Goal: Task Accomplishment & Management: Manage account settings

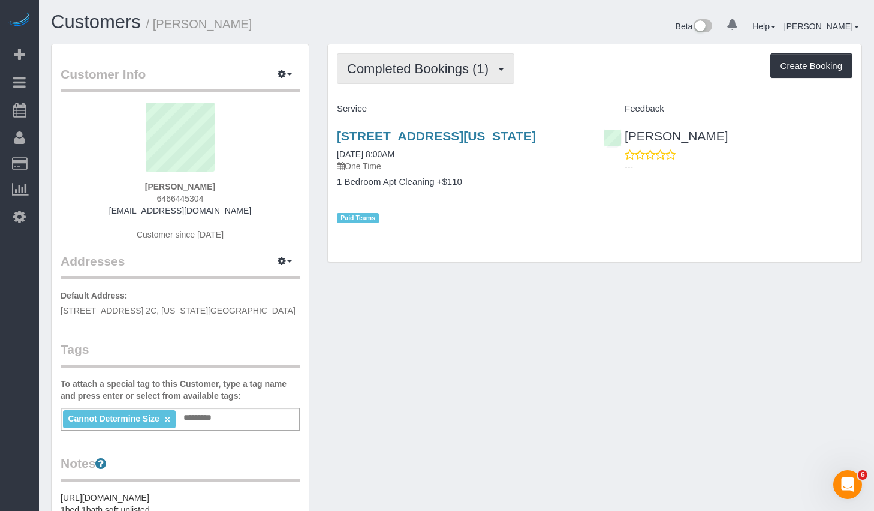
click at [380, 68] on span "Completed Bookings (1)" at bounding box center [420, 68] width 147 height 15
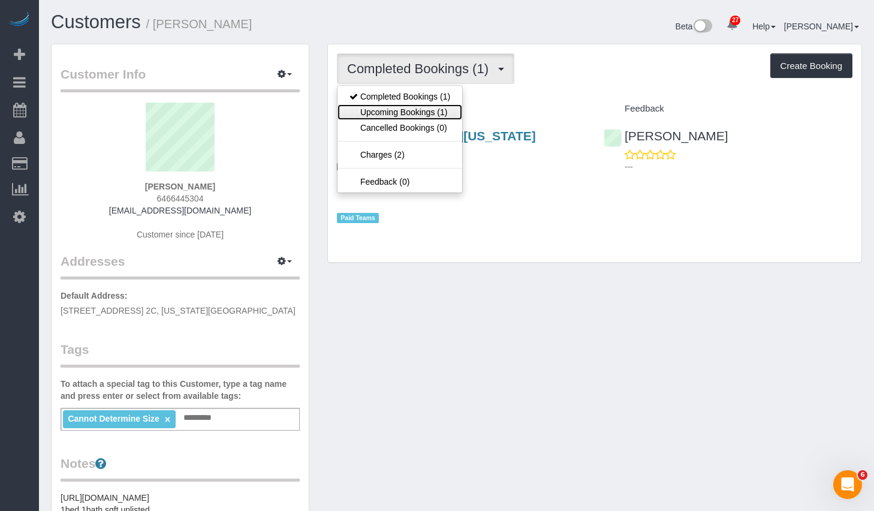
click at [376, 109] on link "Upcoming Bookings (1)" at bounding box center [399, 112] width 125 height 16
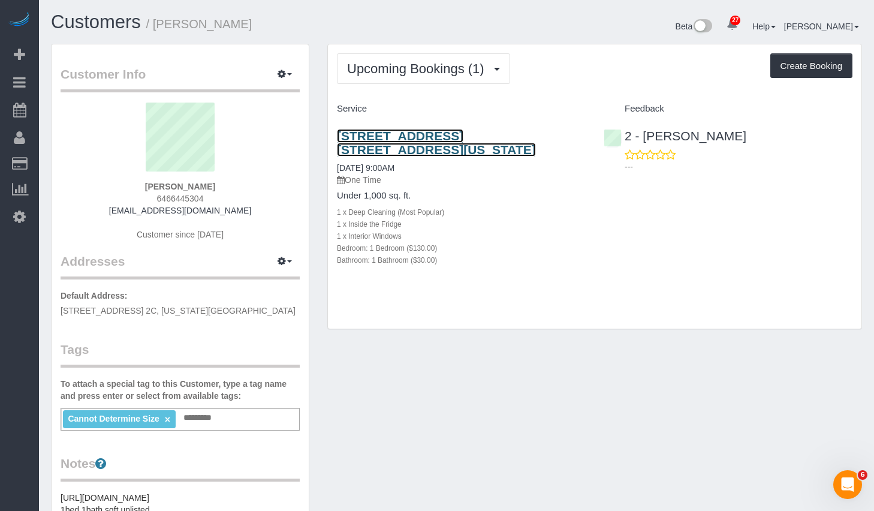
click at [424, 135] on link "438 West 49th Street, Apt. 2c, New York, NY 10019" at bounding box center [436, 143] width 199 height 28
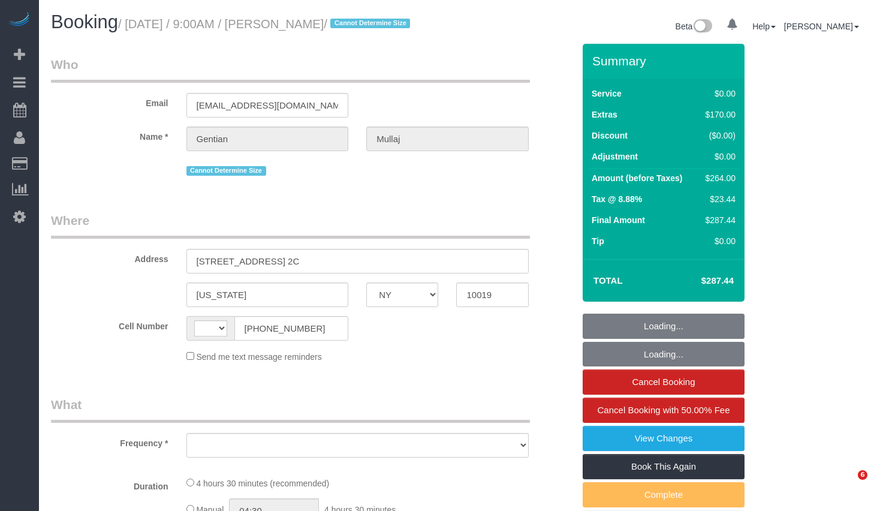
select select "NY"
select select "string:US"
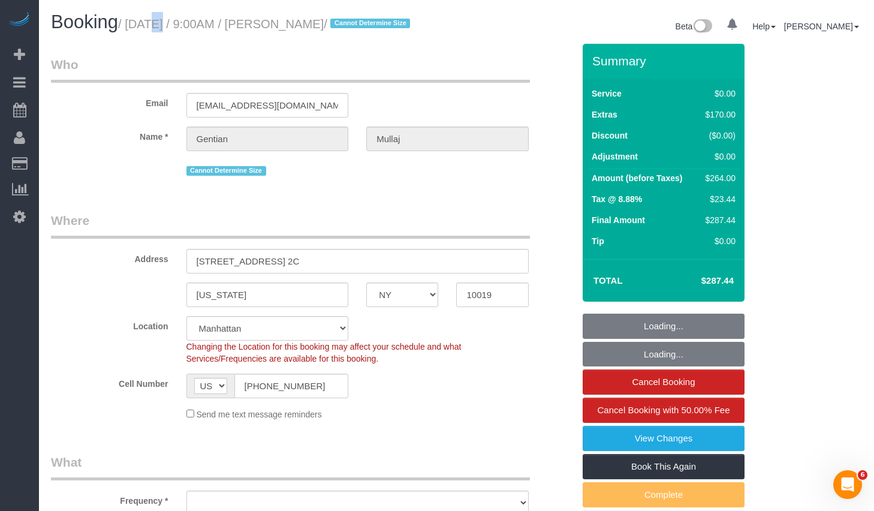
select select "1"
select select "number:89"
select select "number:90"
select select "number:15"
select select "number:5"
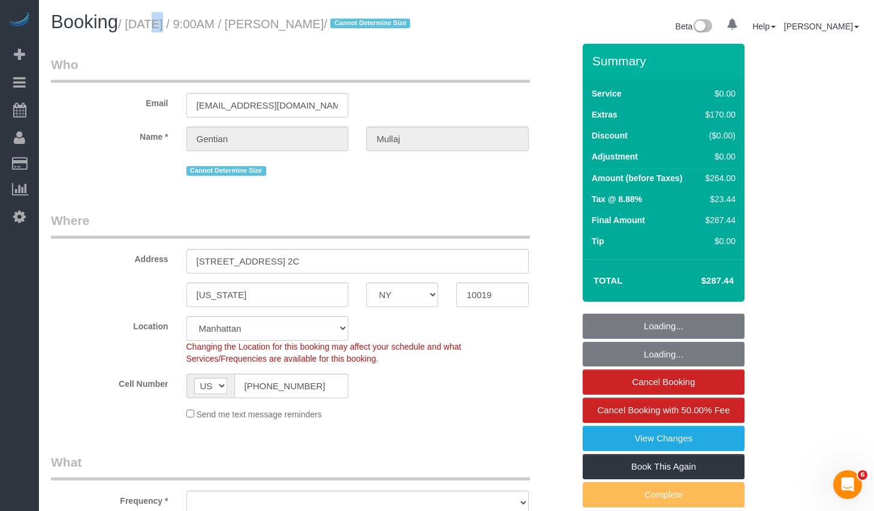
select select "object:1069"
select select "string:stripe-pm_1S9vBX4VGloSiKo7BHbwlJ28"
select select "spot1"
select select "1"
select select "object:1547"
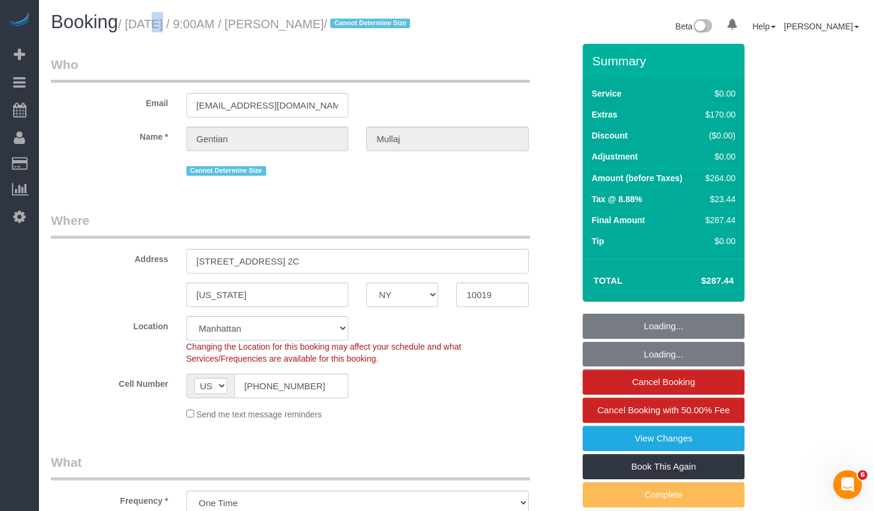
click at [385, 17] on small "/ September 25, 2025 / 9:00AM / Gentian Mullaj / Cannot Determine Size" at bounding box center [265, 23] width 295 height 13
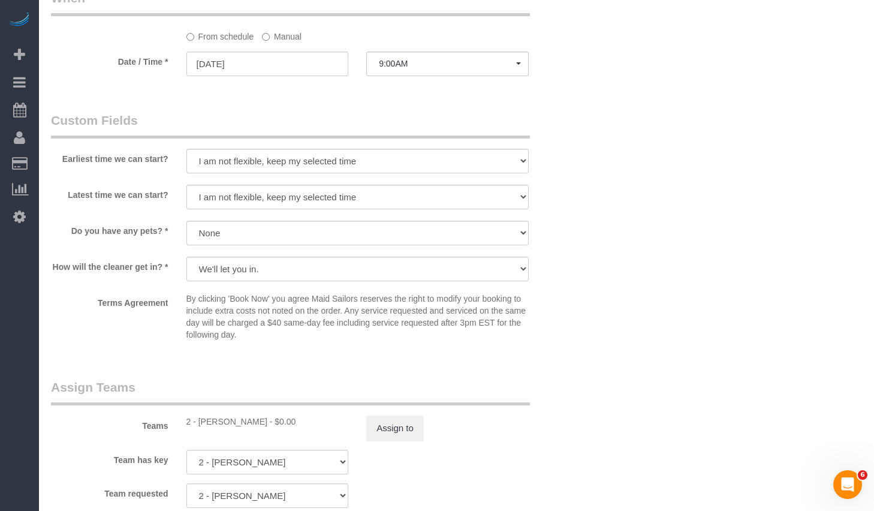
scroll to position [1230, 0]
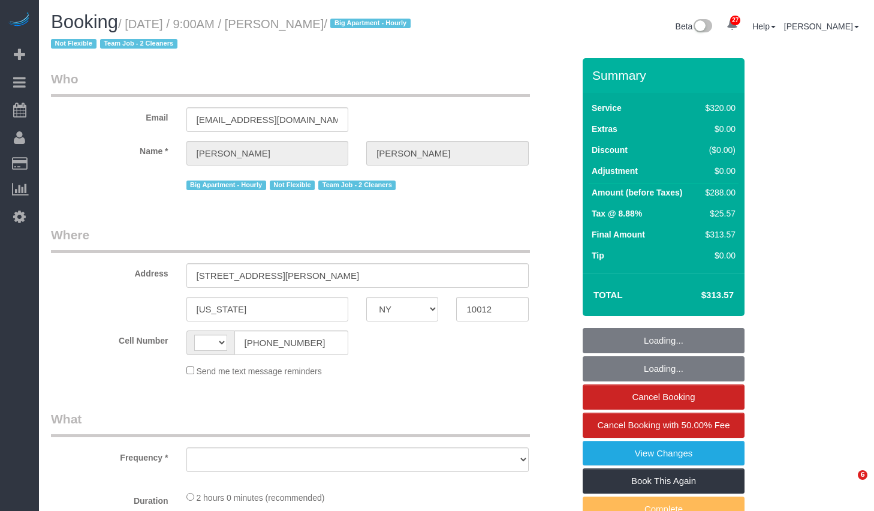
select select "NY"
select select "object:505"
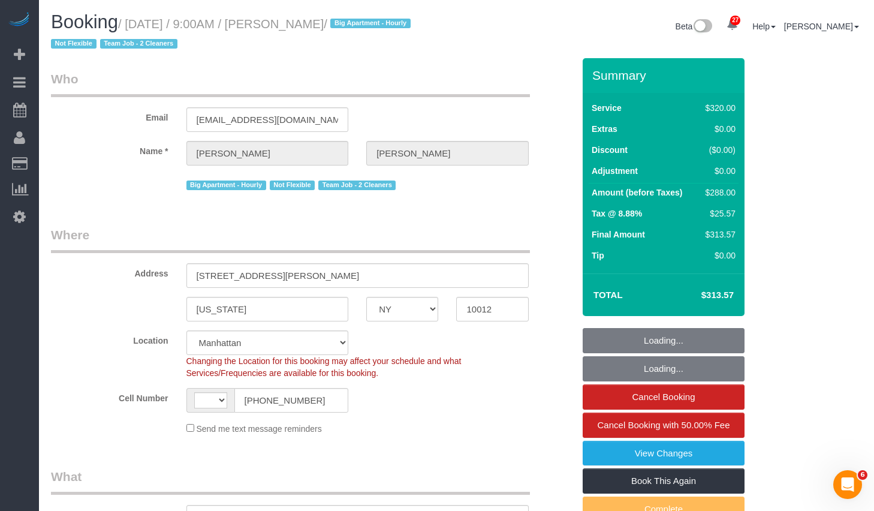
select select "string:US"
select select "object:837"
select select "number:56"
select select "number:69"
select select "number:15"
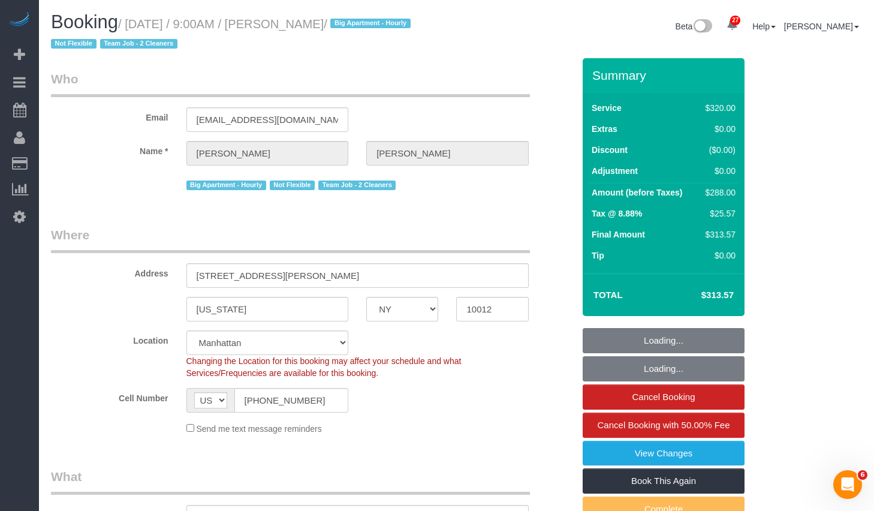
select select "number:5"
select select "string:stripe-pm_1O06dr4VGloSiKo7iGTRLKLD"
select select "spot1"
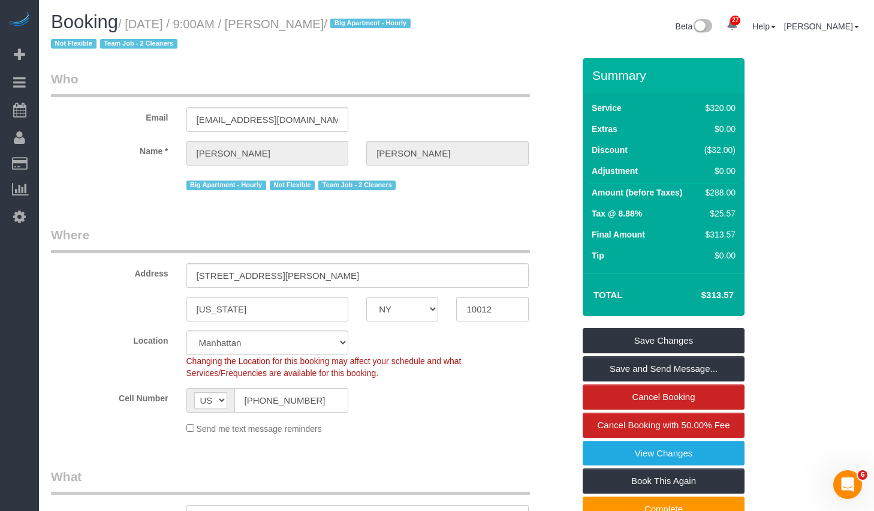
drag, startPoint x: 137, startPoint y: 23, endPoint x: 379, endPoint y: 29, distance: 242.1
click at [379, 29] on small "/ September 25, 2025 / 9:00AM / Leslie Sutton / Big Apartment - Hourly Not Flex…" at bounding box center [232, 34] width 363 height 34
copy small "September 25, 2025 / 9:00AM / Leslie Sutton"
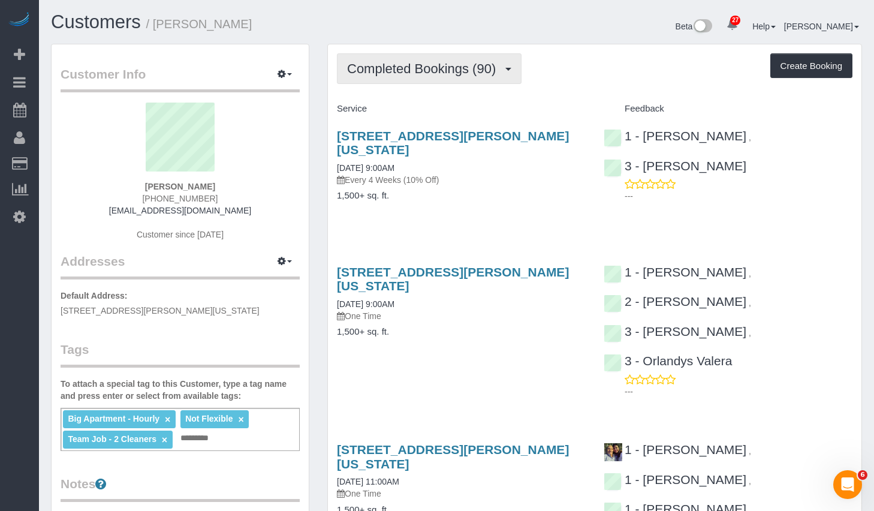
click at [449, 68] on span "Completed Bookings (90)" at bounding box center [424, 68] width 155 height 15
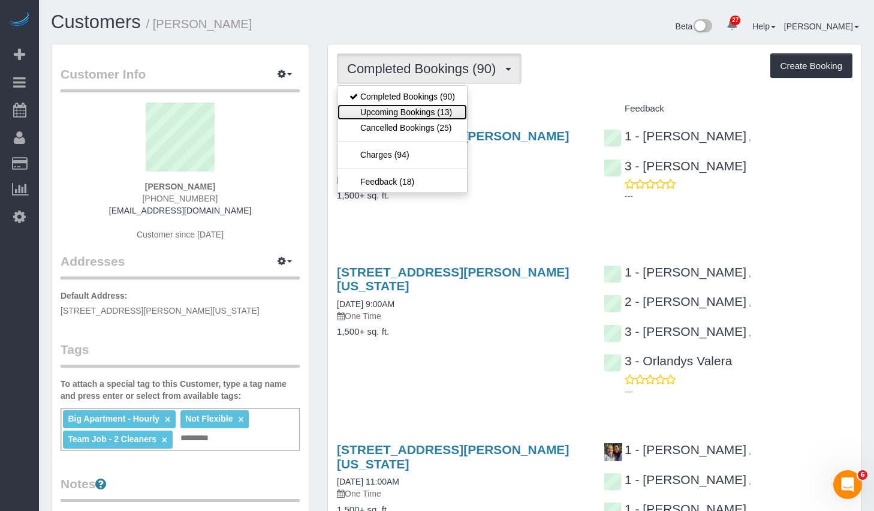
click at [406, 114] on link "Upcoming Bookings (13)" at bounding box center [401, 112] width 129 height 16
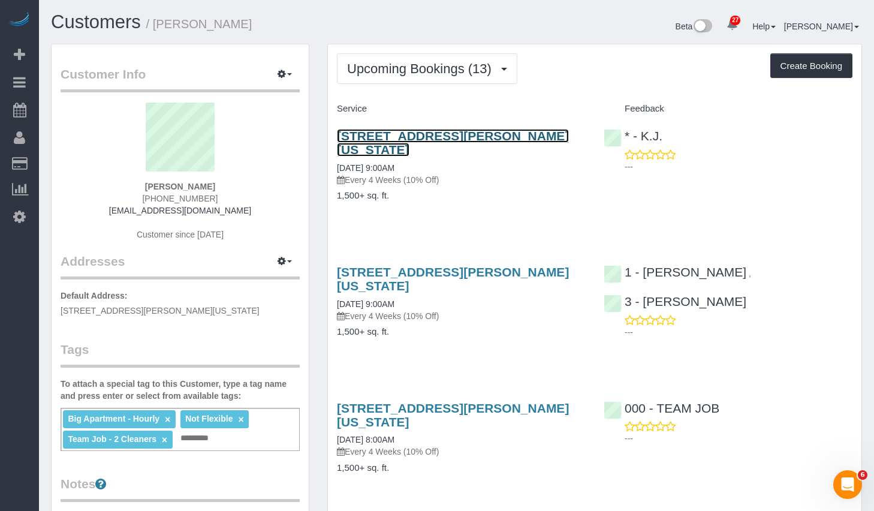
click at [421, 139] on link "112 Greene Street, Apt. 5, New York, NY 10012" at bounding box center [453, 143] width 232 height 28
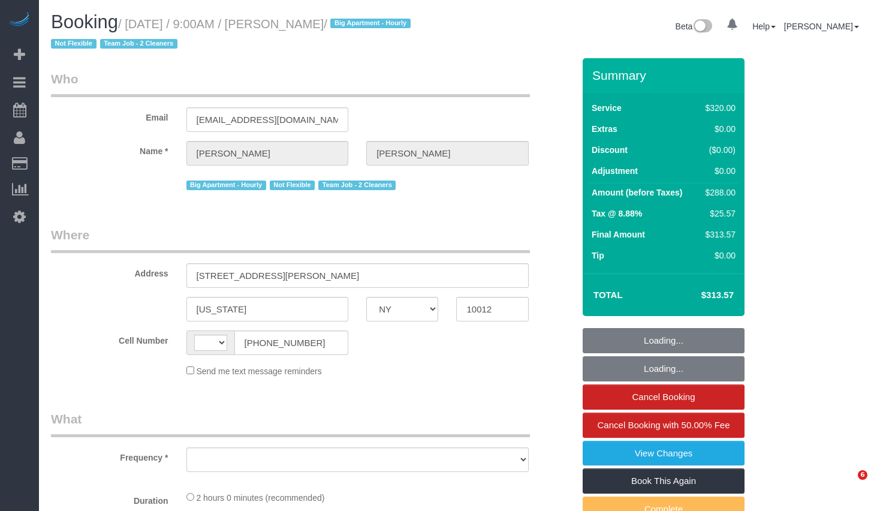
select select "NY"
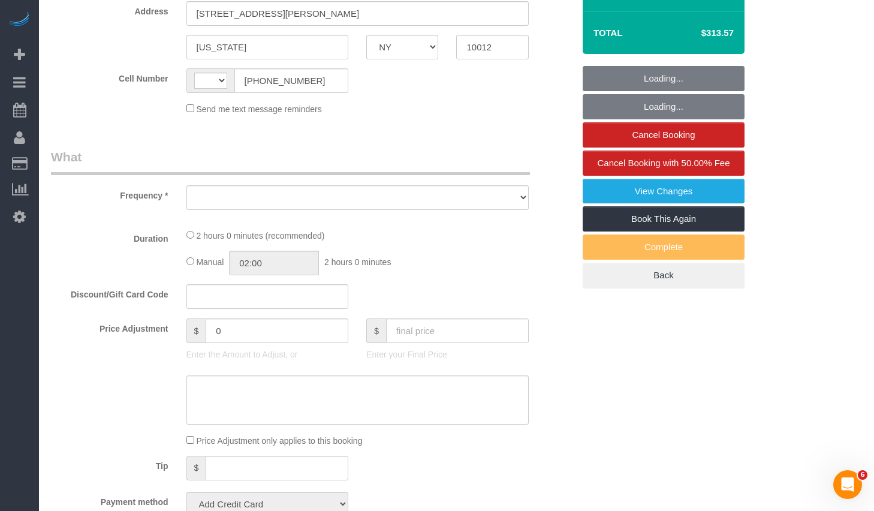
select select "object:505"
select select "string:stripe-pm_1O06dr4VGloSiKo7iGTRLKLD"
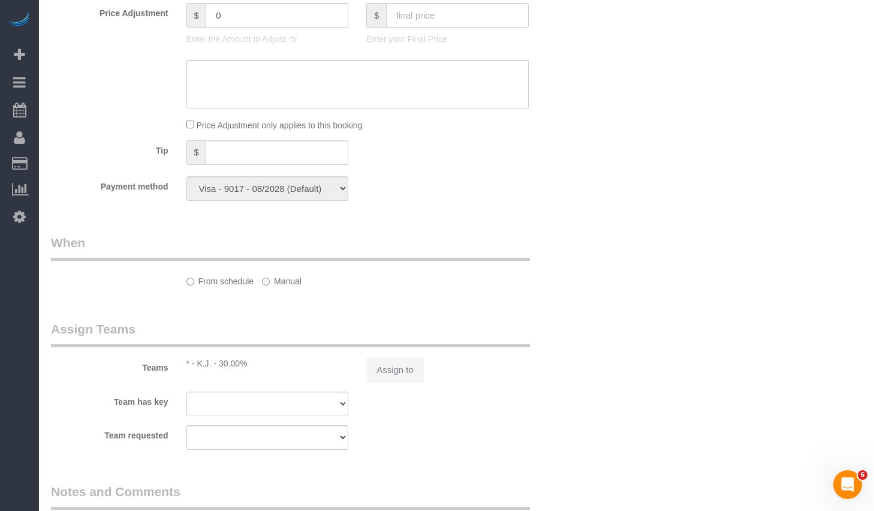
select select "string:US"
select select "number:56"
select select "number:69"
select select "number:15"
select select "number:5"
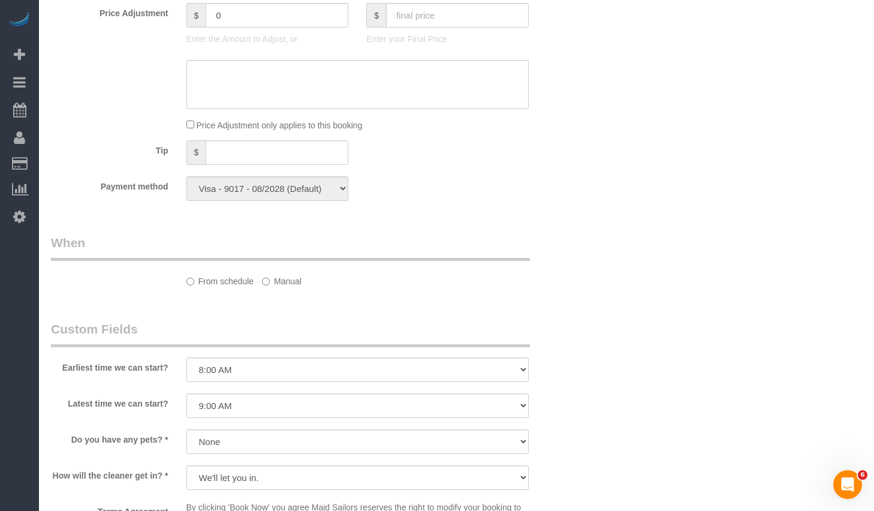
select select "object:978"
select select "spot1"
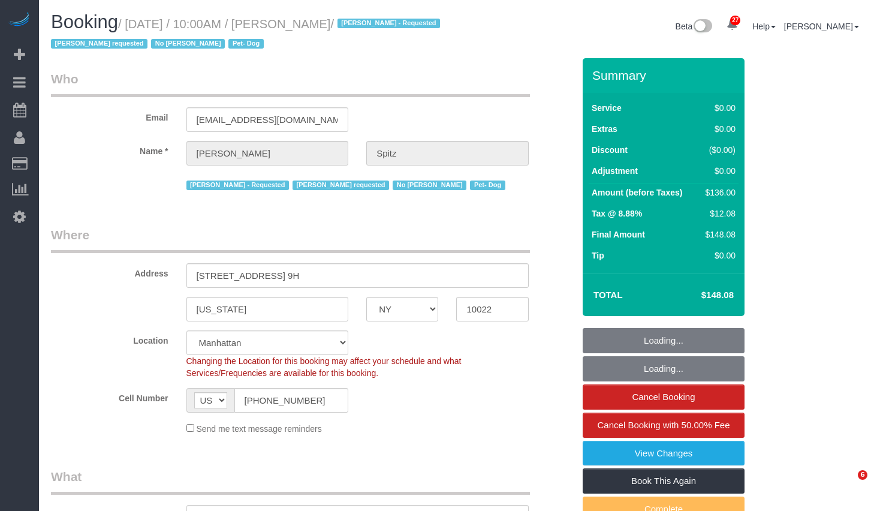
select select "NY"
select select "number:57"
select select "number:74"
select select "number:13"
select select "number:5"
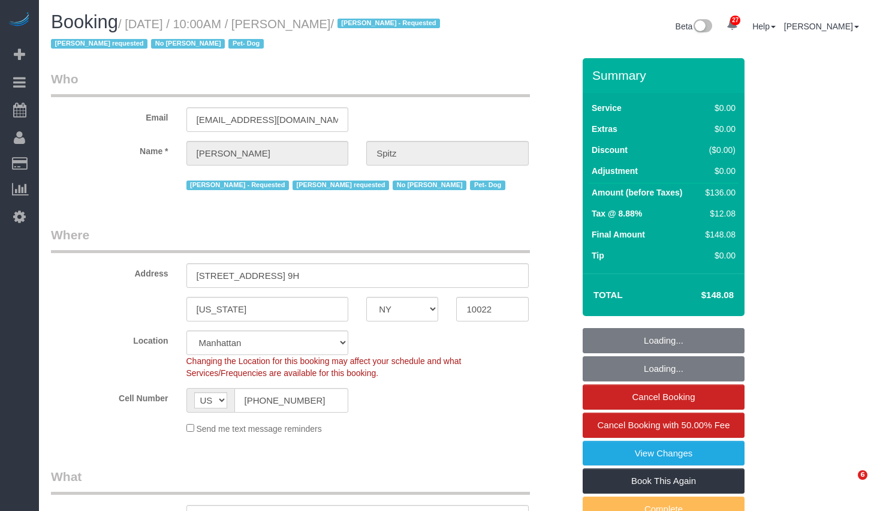
select select "1"
select select "spot1"
select select "object:1562"
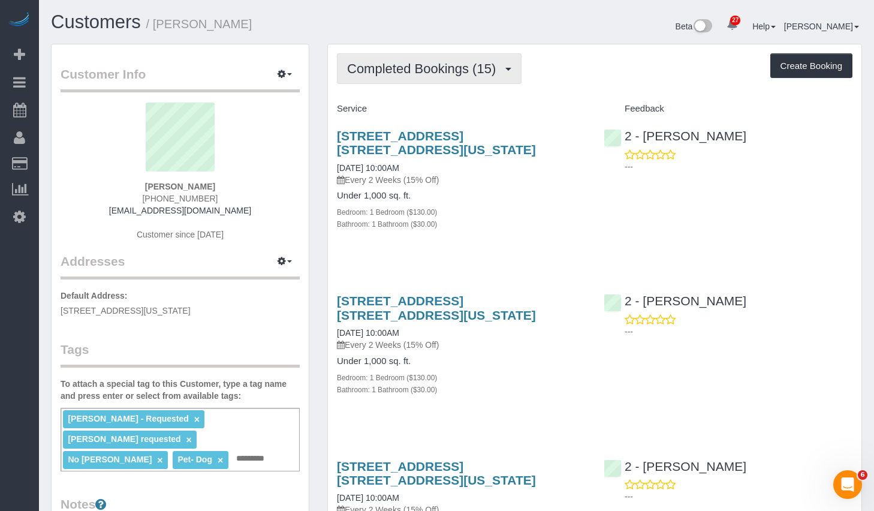
click at [400, 78] on button "Completed Bookings (15)" at bounding box center [429, 68] width 185 height 31
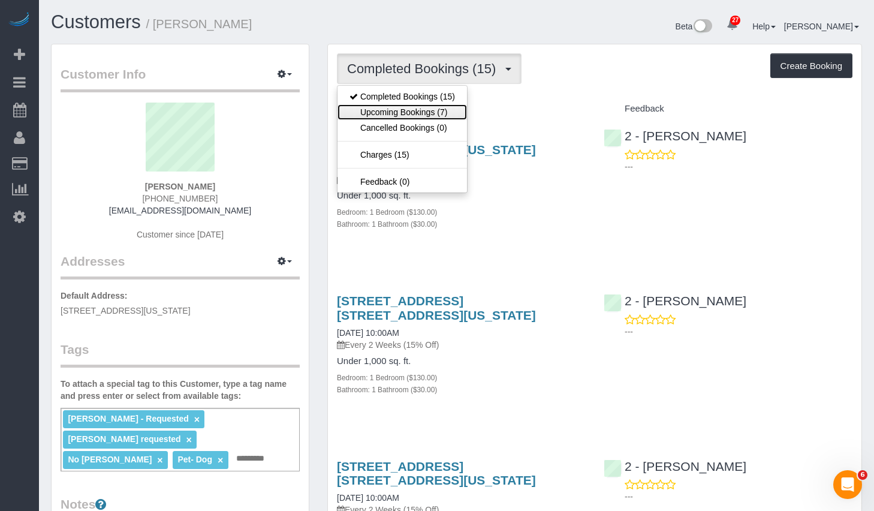
click at [393, 119] on link "Upcoming Bookings (7)" at bounding box center [401, 112] width 129 height 16
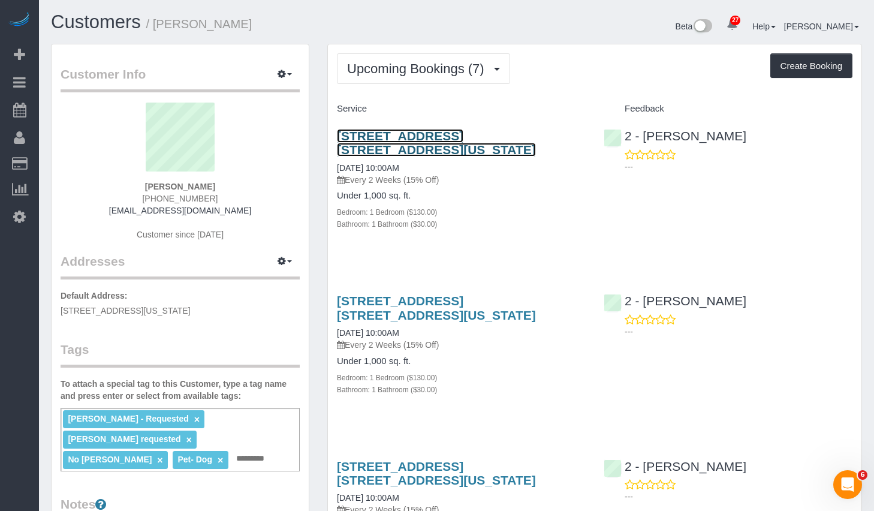
click at [431, 137] on link "320 East 58th Street, Apt. 9h, New York, NY 10022" at bounding box center [436, 143] width 199 height 28
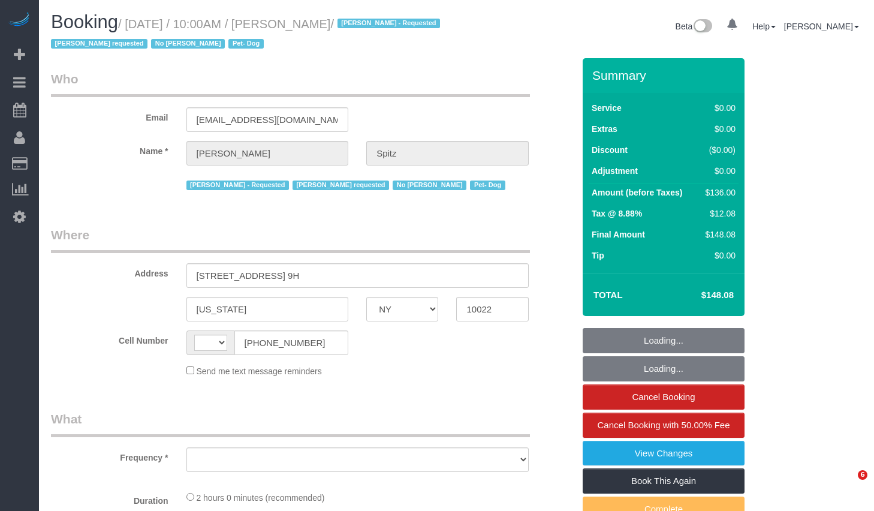
select select "NY"
select select "string:[GEOGRAPHIC_DATA]"
select select "number:57"
select select "number:74"
select select "number:13"
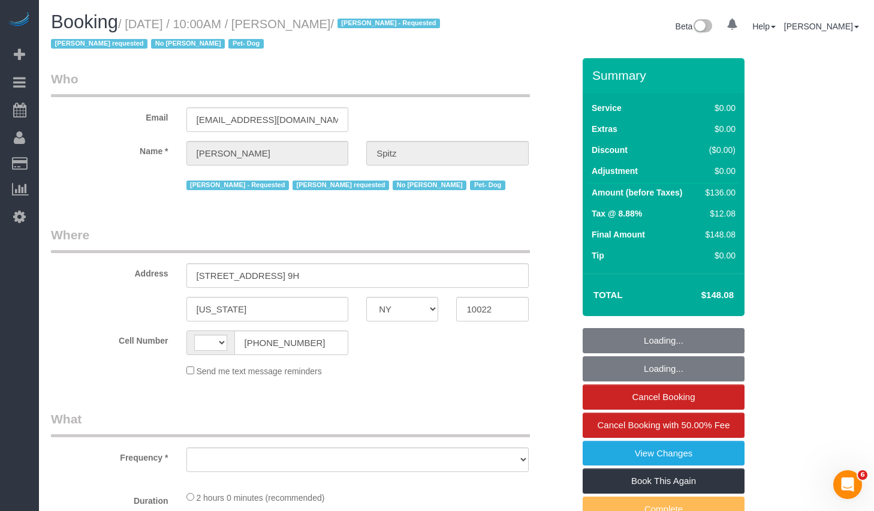
select select "number:5"
select select "1"
select select "spot1"
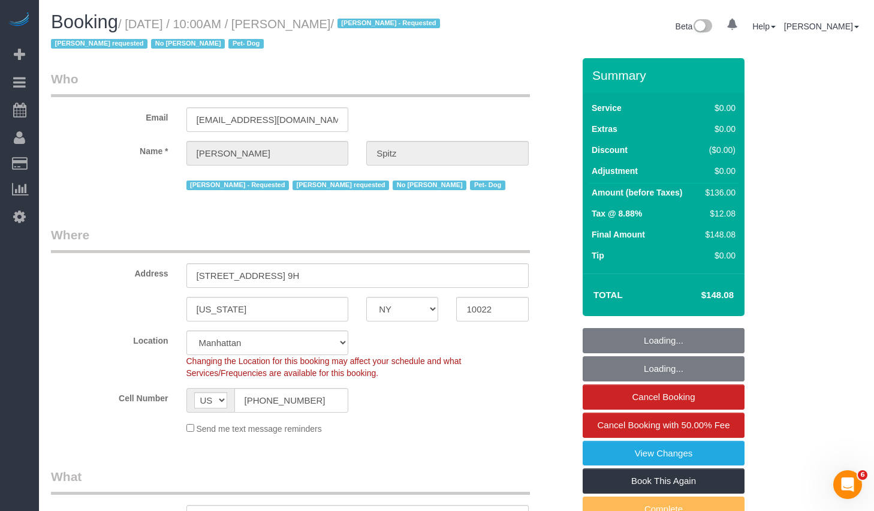
select select "object:1086"
select select "string:stripe-pm_1RpvFu4VGloSiKo7rcufCRjl"
select select "spot45"
select select "1"
select select "object:1562"
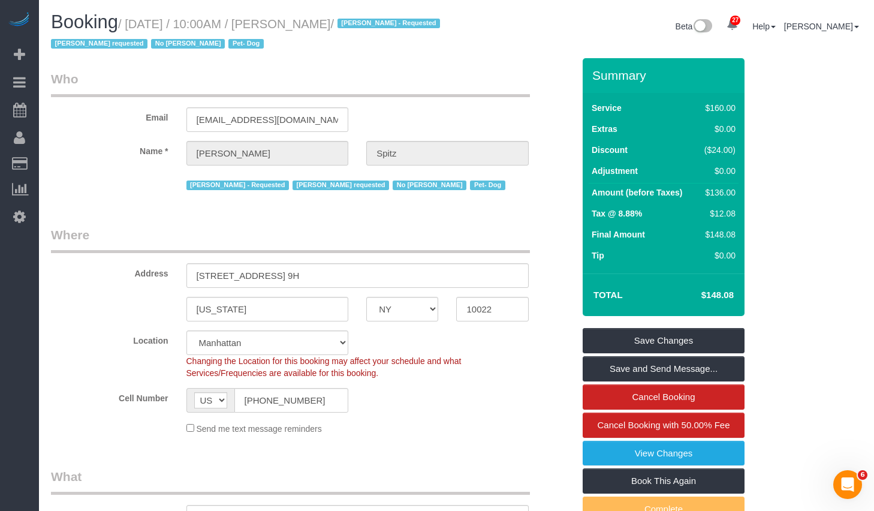
drag, startPoint x: 135, startPoint y: 25, endPoint x: 400, endPoint y: 30, distance: 264.9
click at [400, 30] on small "/ September 25, 2025 / 10:00AM / Madeleine Spitz / Ana Rodriguez - Requested Br…" at bounding box center [247, 34] width 392 height 34
copy small "September 25, 2025 / 10:00AM / Madeleine Spitz"
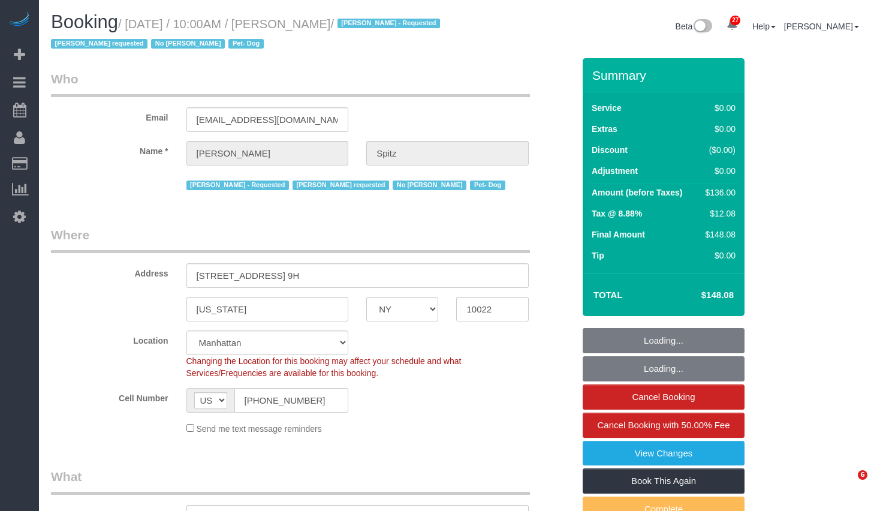
select select "NY"
select select "1"
select select "spot1"
select select "number:57"
select select "number:74"
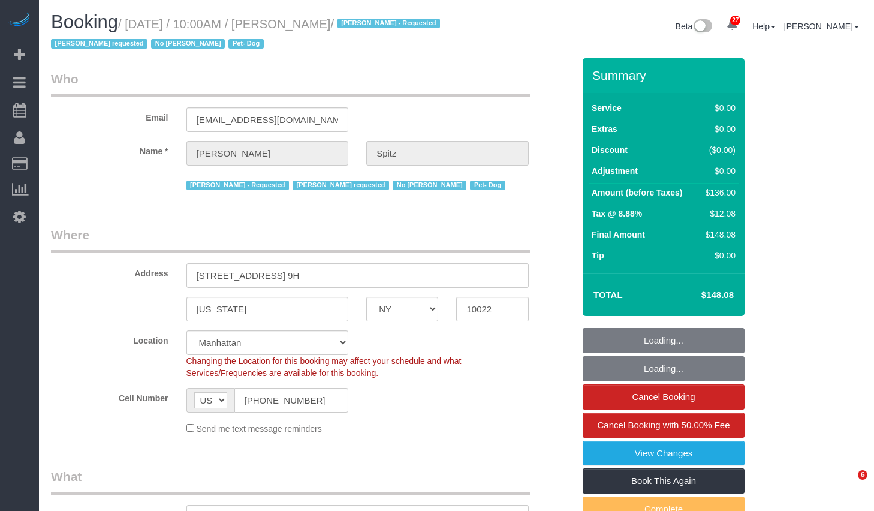
select select "number:13"
select select "number:5"
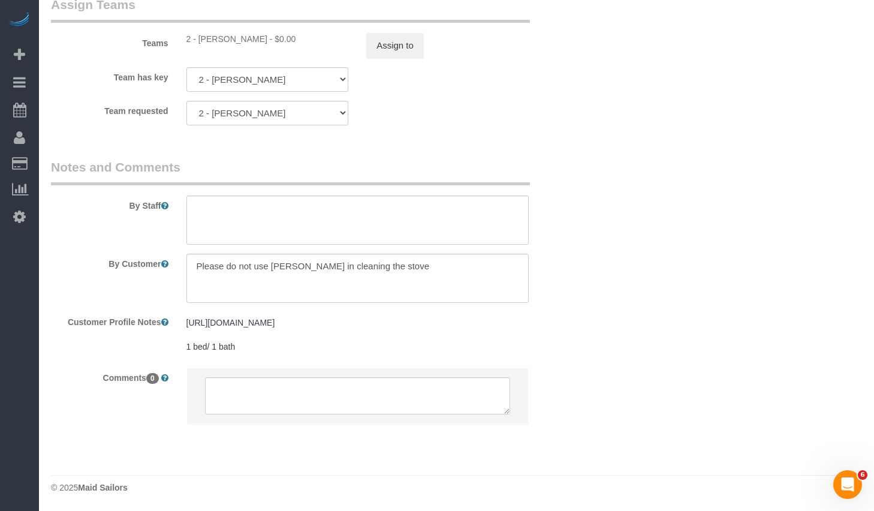
scroll to position [1663, 0]
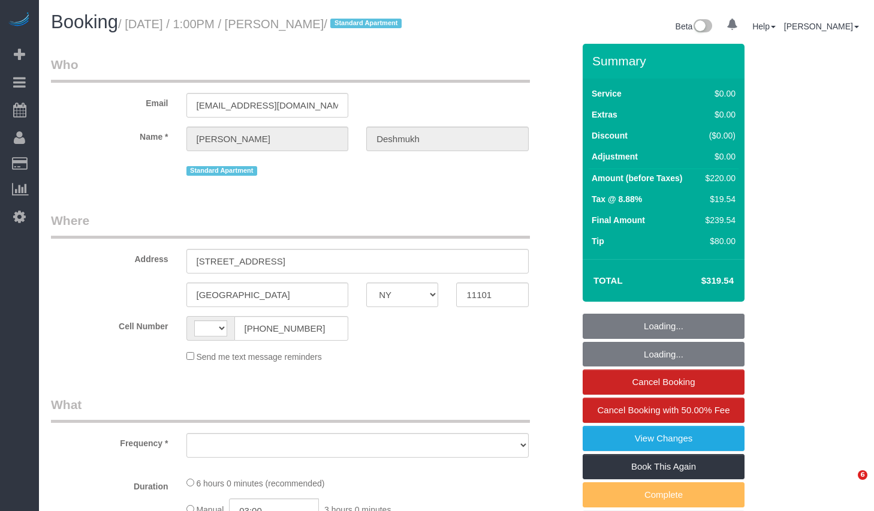
select select "NY"
